Goal: Find specific page/section: Find specific page/section

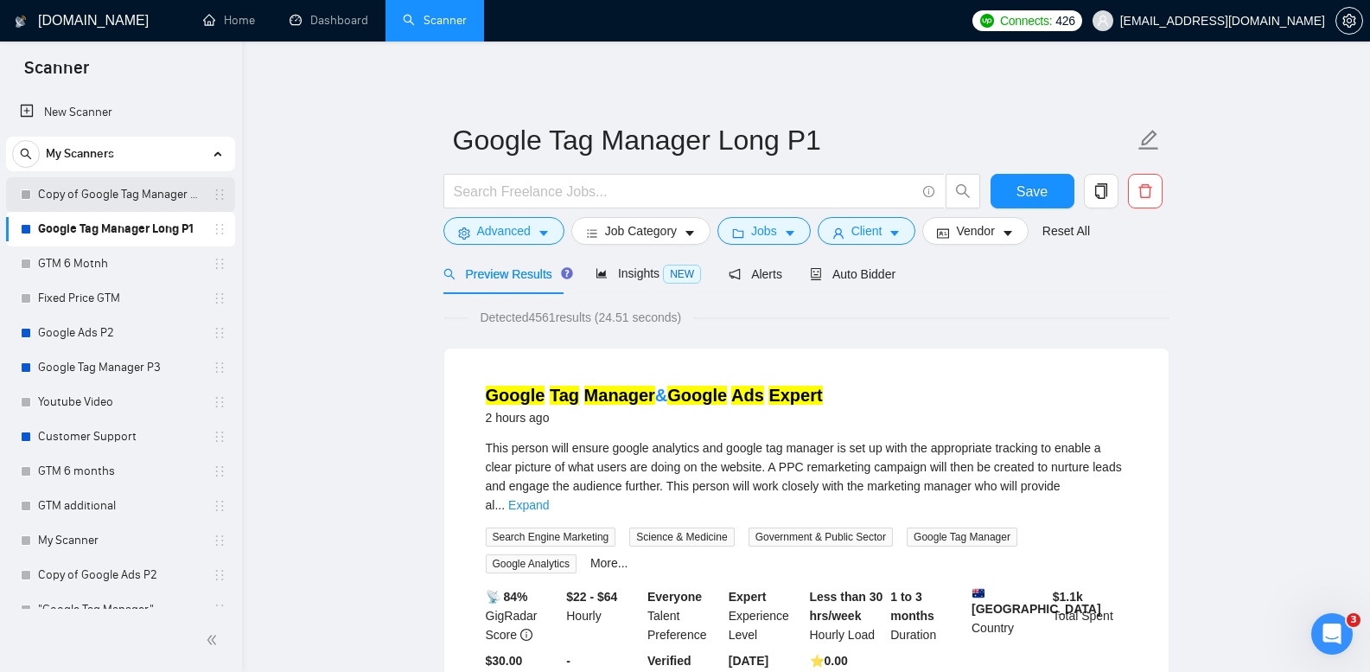
click at [152, 207] on link "Copy of Google Tag Manager Long P1" at bounding box center [120, 194] width 164 height 35
click at [153, 207] on link "Copy of Google Tag Manager Long P1" at bounding box center [120, 194] width 164 height 35
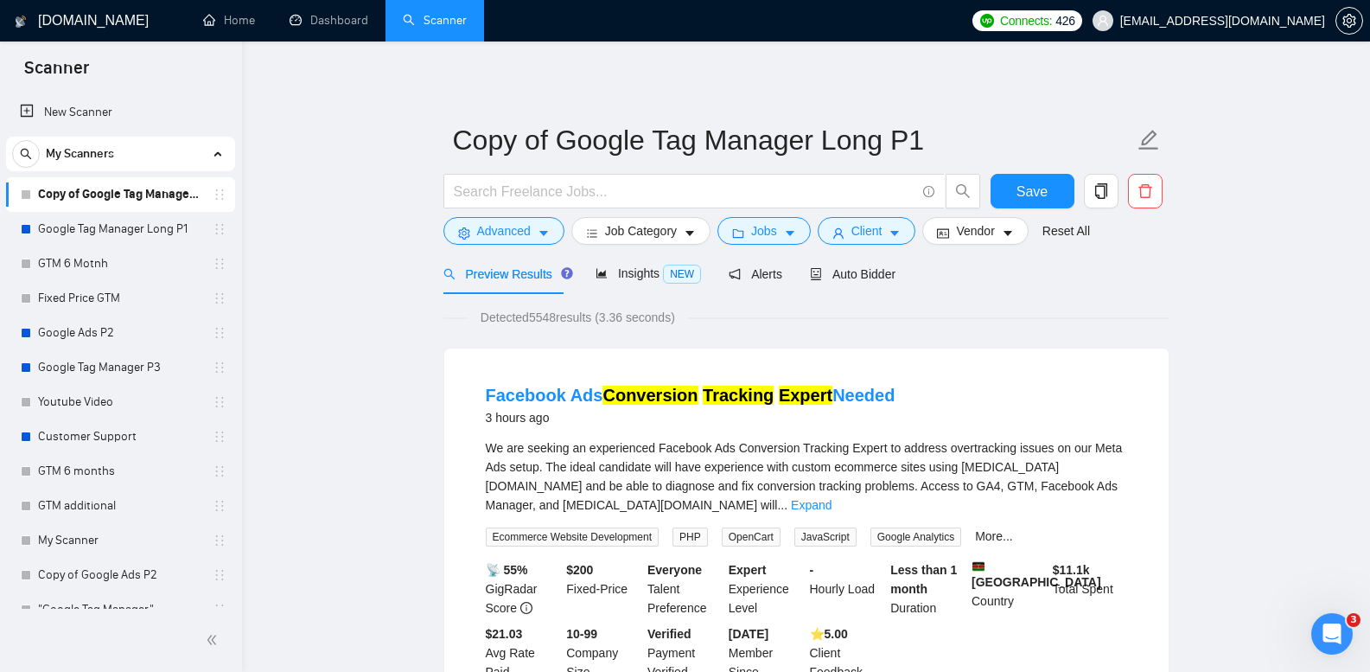
drag, startPoint x: 131, startPoint y: 230, endPoint x: 281, endPoint y: 241, distance: 150.0
click at [133, 229] on link "Google Tag Manager Long P1" at bounding box center [120, 229] width 164 height 35
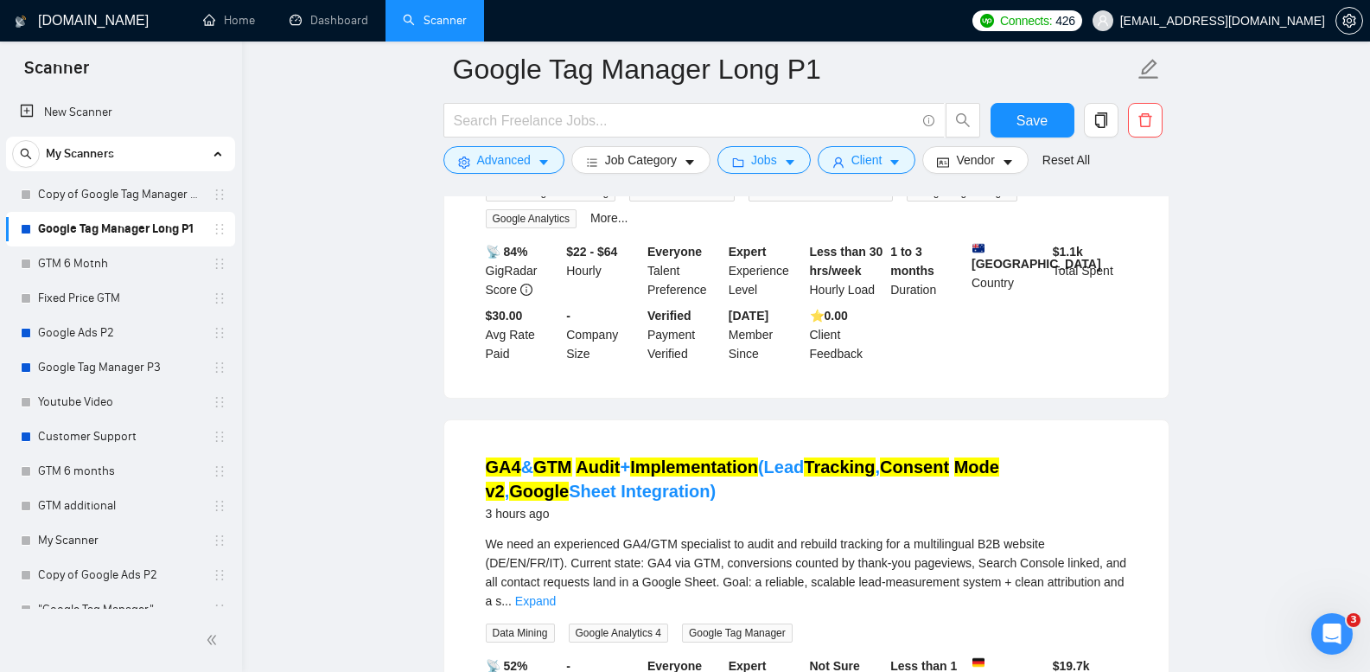
scroll to position [152, 0]
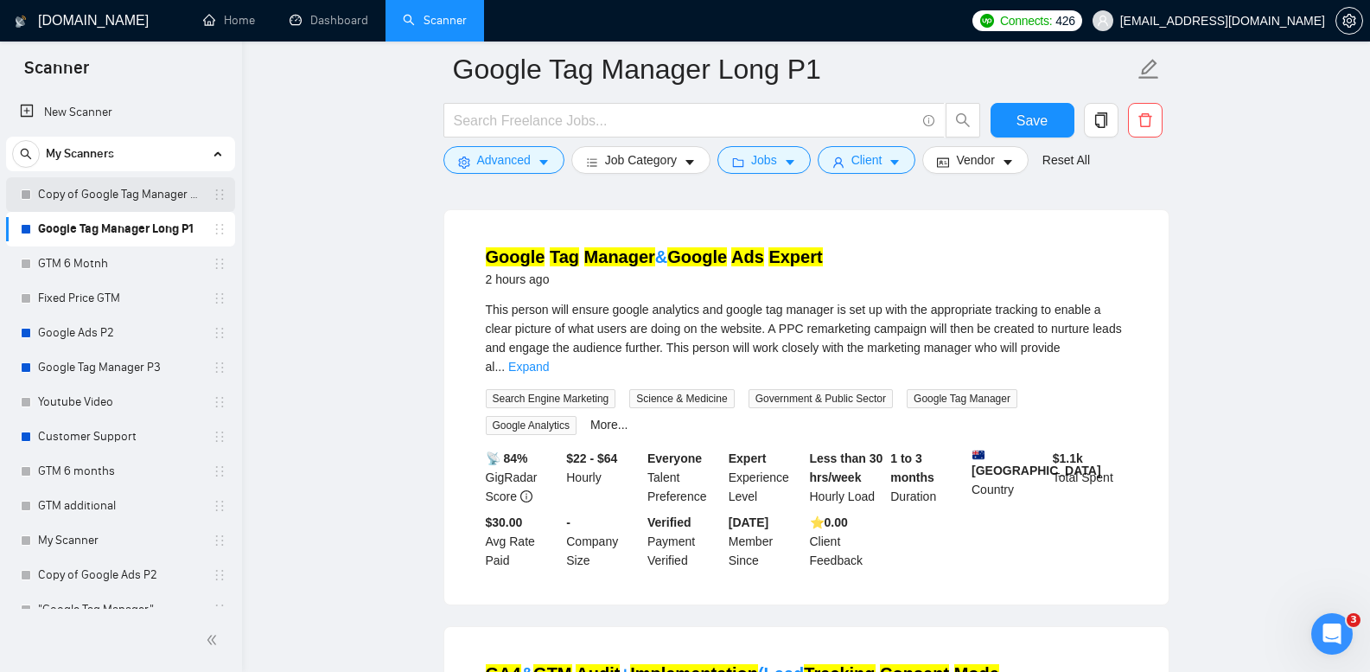
click at [133, 189] on link "Copy of Google Tag Manager Long P1" at bounding box center [120, 194] width 164 height 35
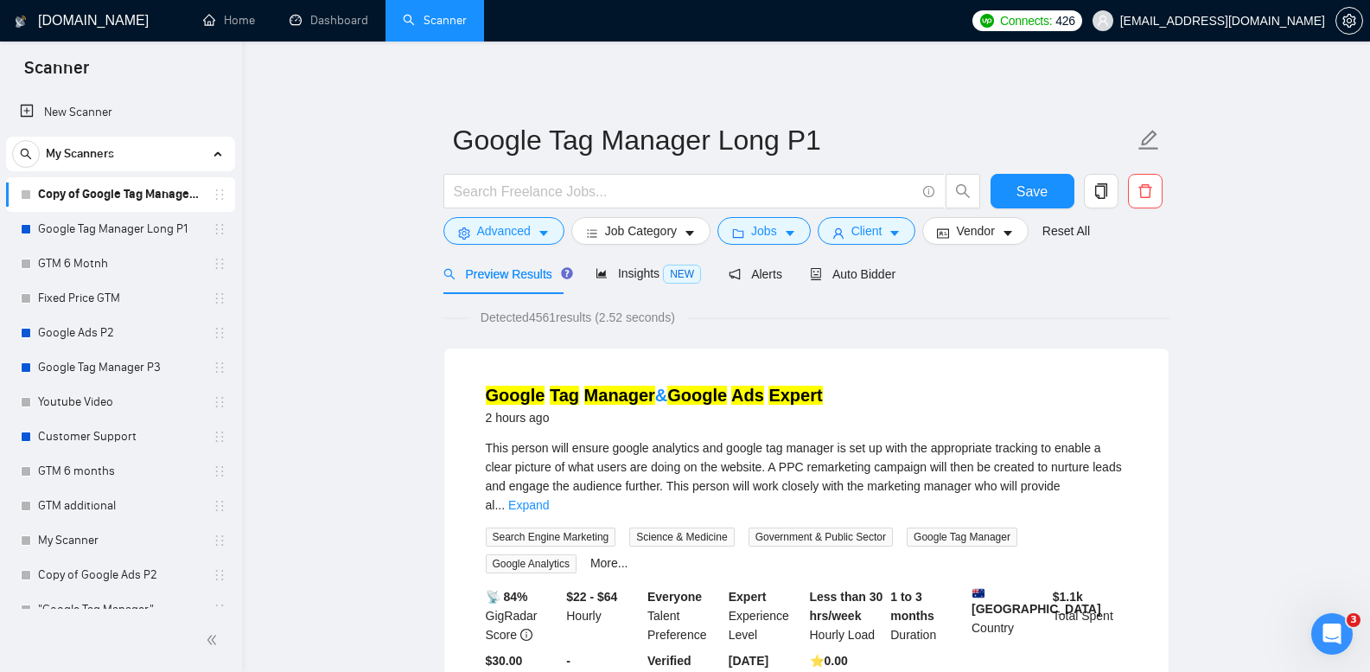
drag, startPoint x: 133, startPoint y: 189, endPoint x: 335, endPoint y: 269, distance: 217.3
click at [133, 189] on link "Copy of Google Tag Manager Long P1" at bounding box center [120, 194] width 164 height 35
